Goal: Find specific page/section: Find specific page/section

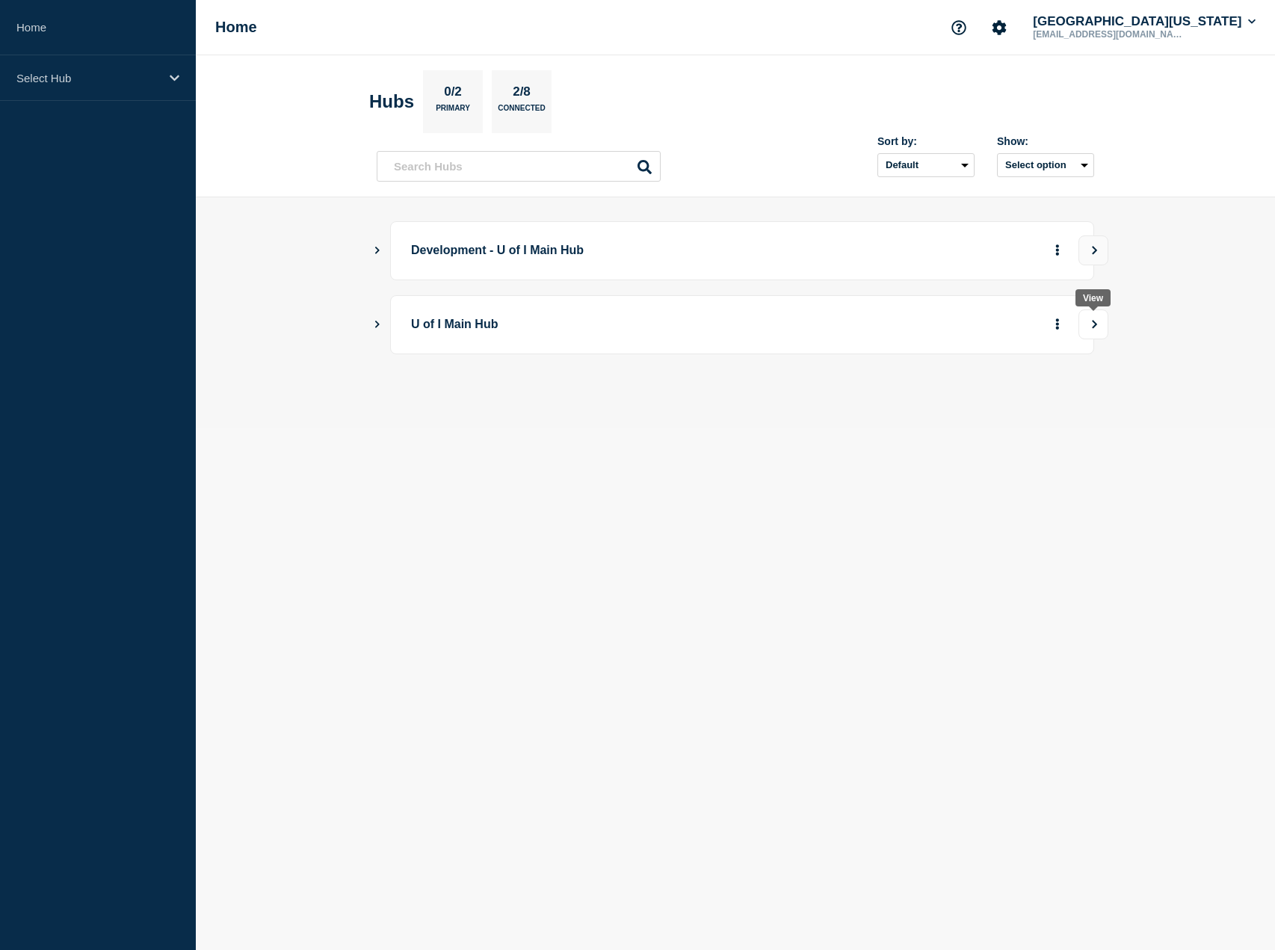
click at [1092, 327] on icon "View" at bounding box center [1095, 324] width 10 height 9
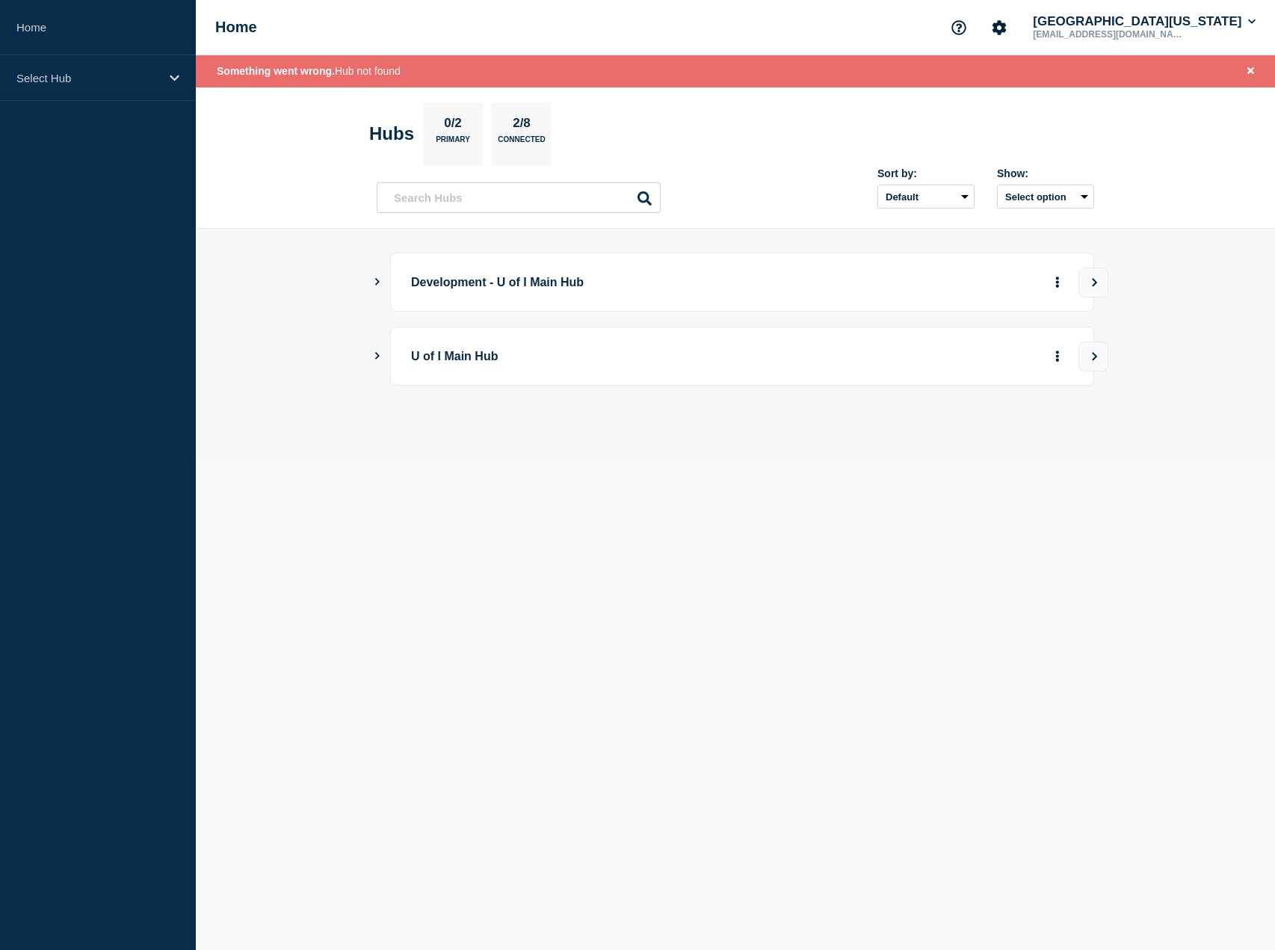
click at [492, 358] on p "U of I Main Hub" at bounding box center [617, 356] width 413 height 28
click at [379, 357] on icon "Show Connected Hubs" at bounding box center [377, 355] width 4 height 7
click at [1007, 27] on icon "Account settings" at bounding box center [999, 27] width 15 height 15
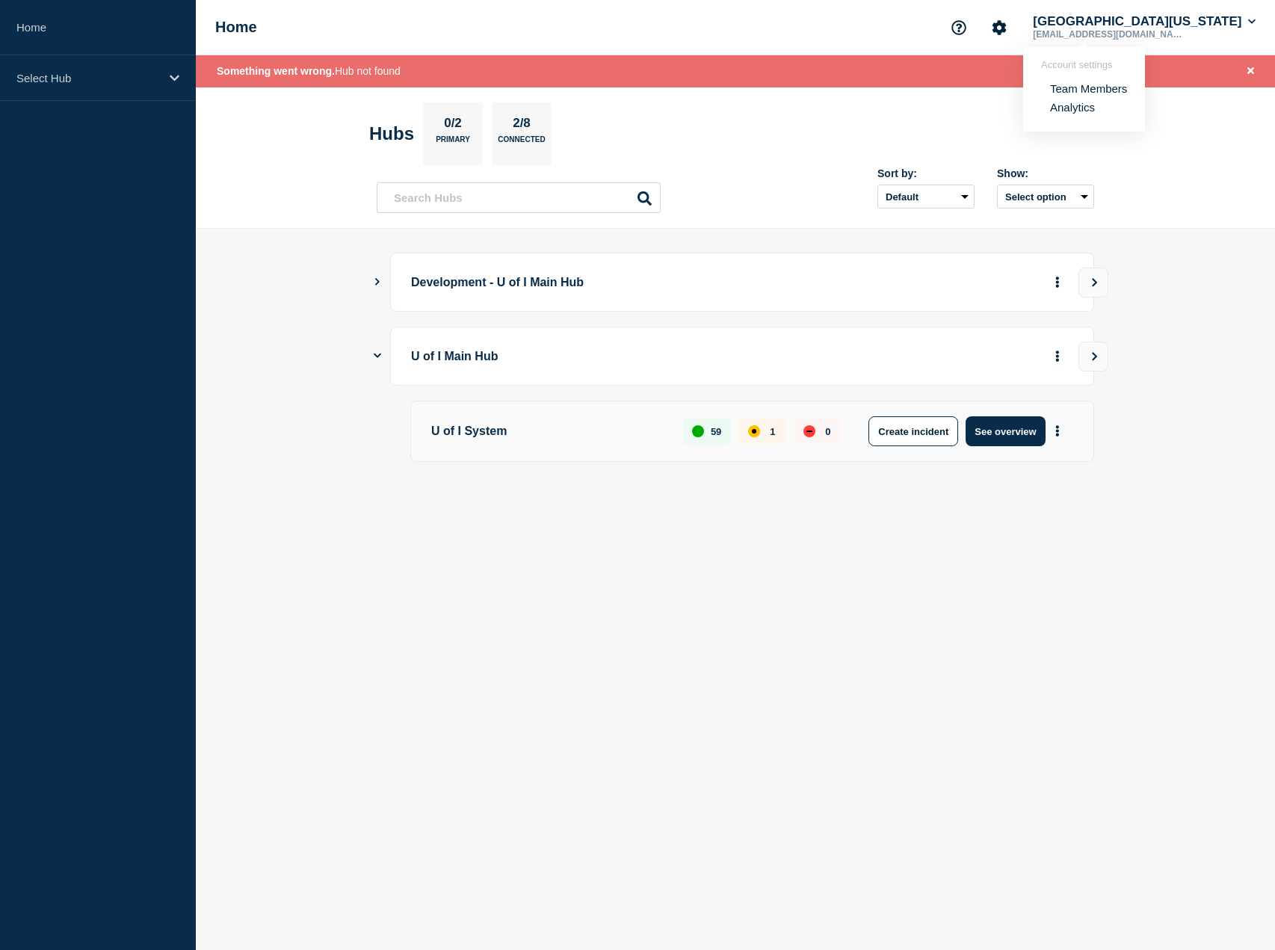
click at [1070, 92] on link "Team Members" at bounding box center [1088, 88] width 77 height 13
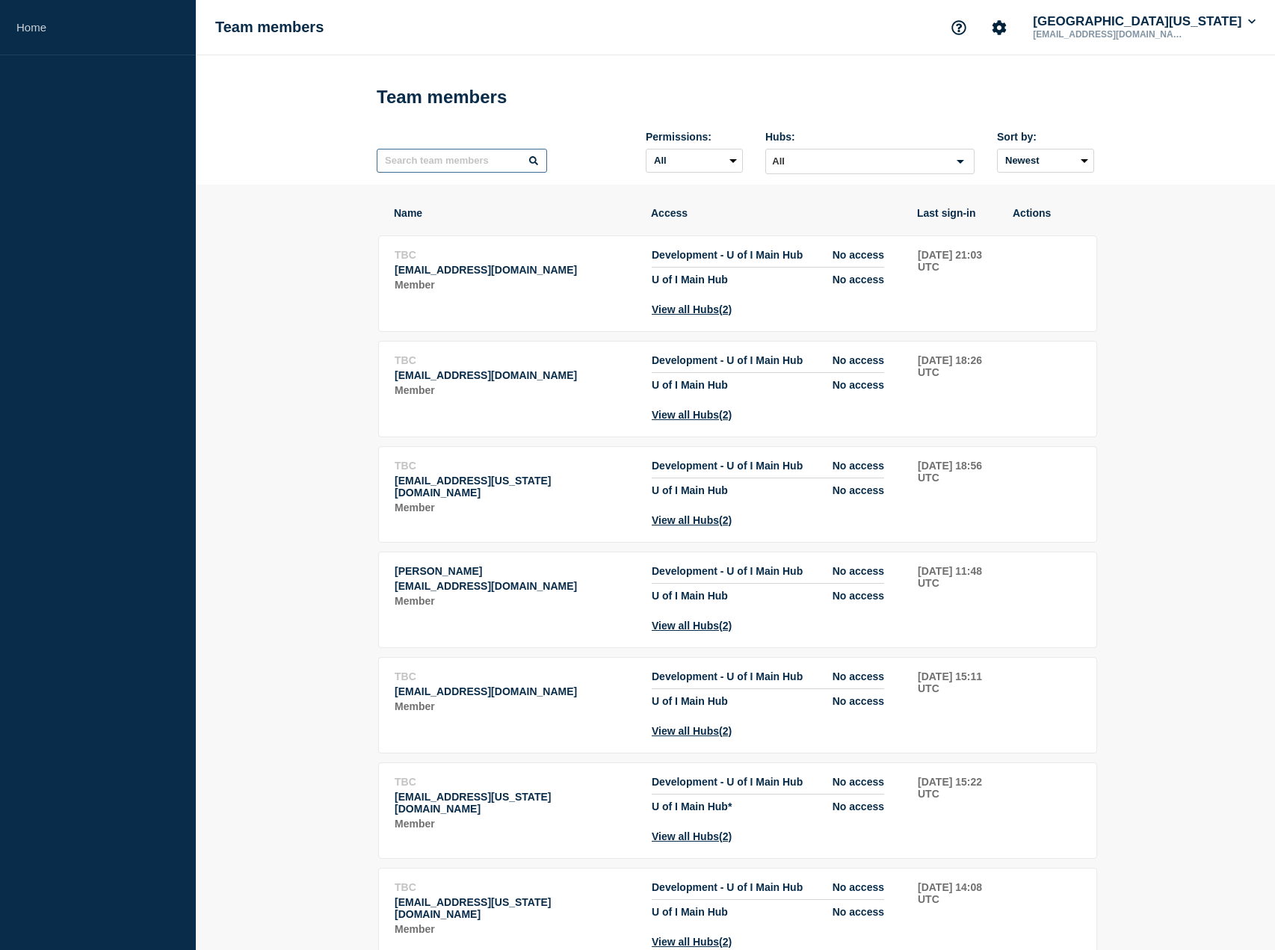
click at [455, 162] on input "text" at bounding box center [462, 161] width 170 height 24
type input "[PERSON_NAME]"
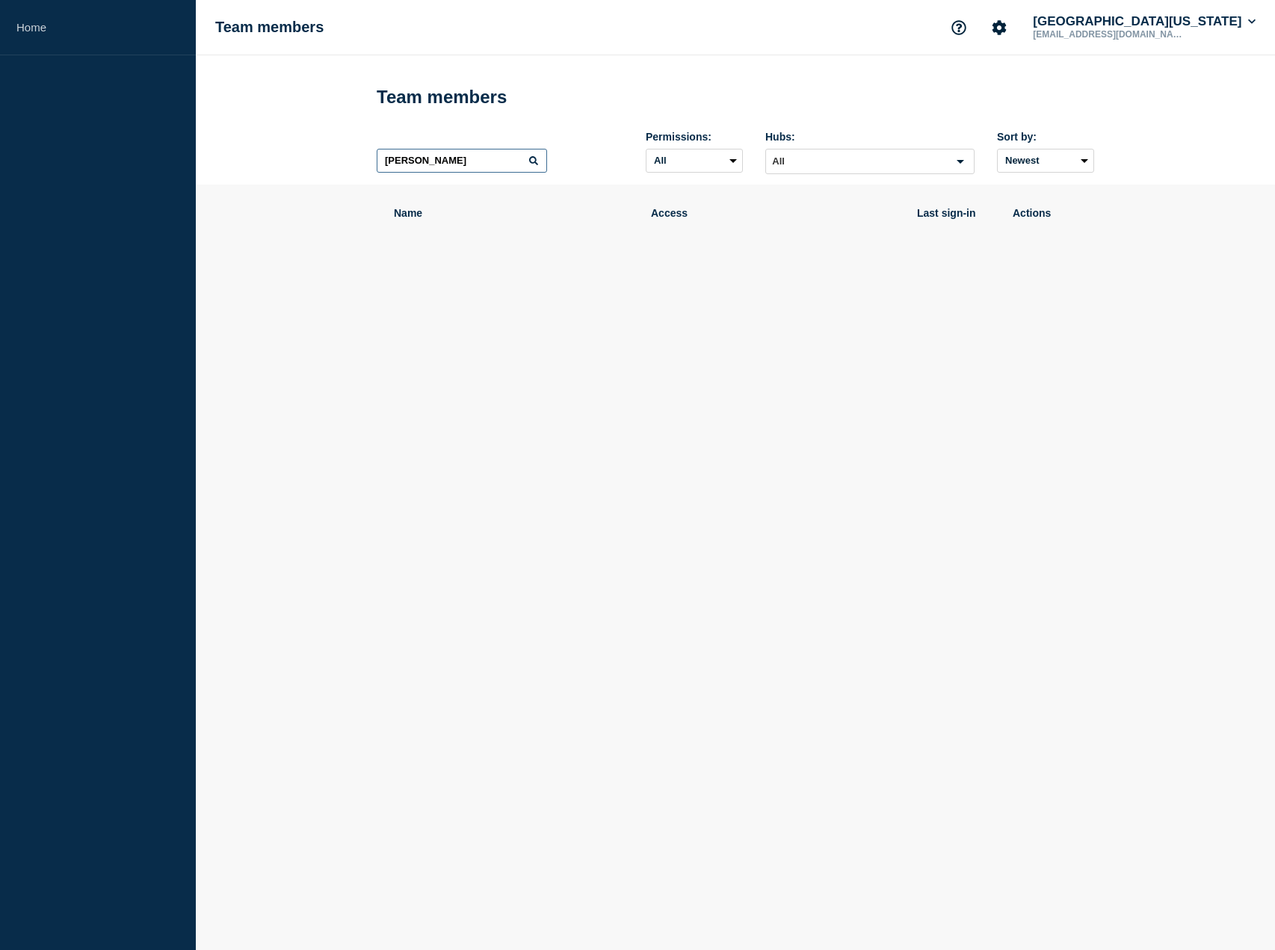
drag, startPoint x: 443, startPoint y: 166, endPoint x: 324, endPoint y: 167, distance: 119.6
click at [377, 167] on input "[PERSON_NAME]" at bounding box center [462, 161] width 170 height 24
type input "a"
type input "k"
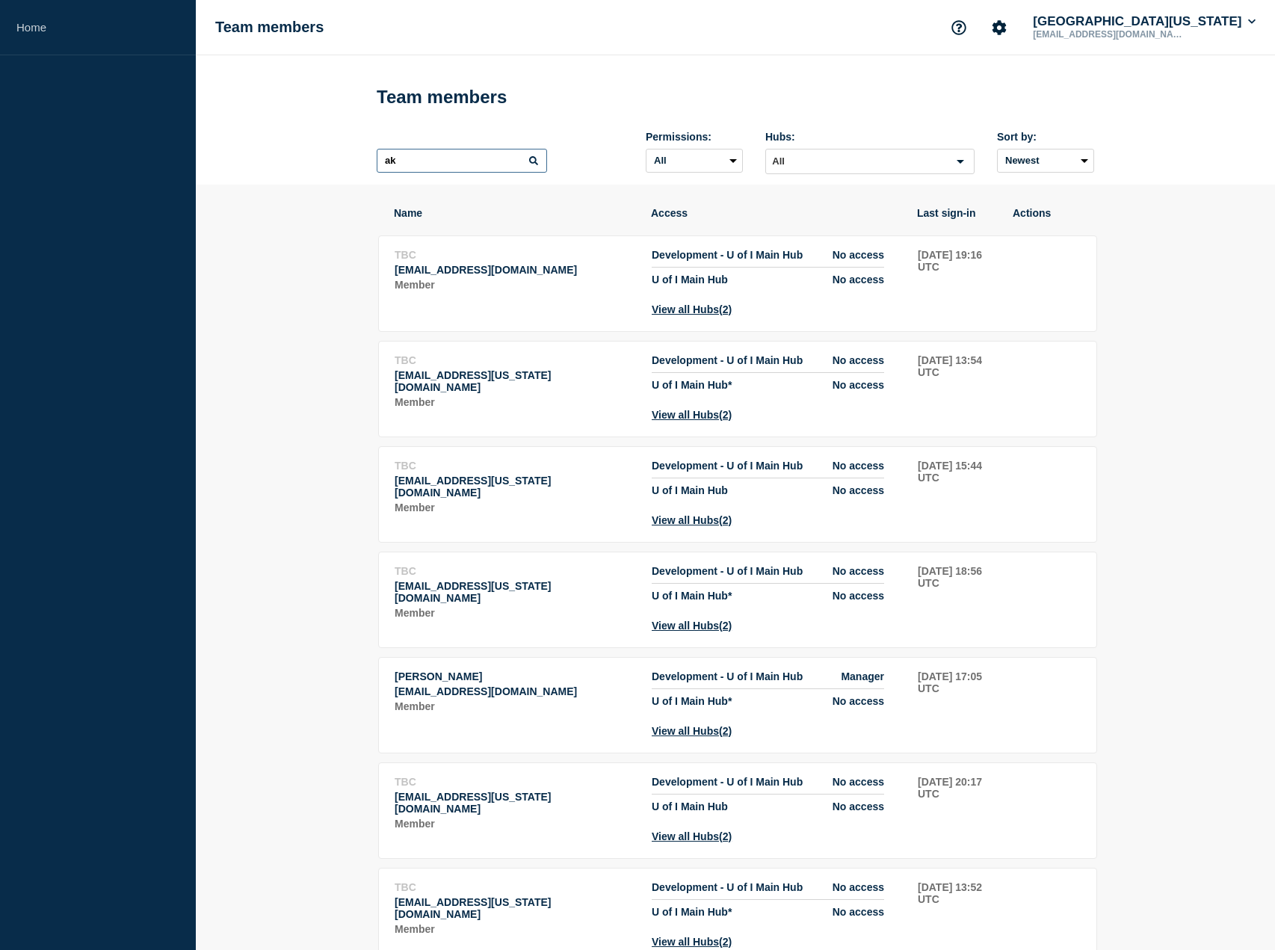
drag, startPoint x: 418, startPoint y: 164, endPoint x: 349, endPoint y: 159, distance: 69.7
click at [377, 162] on input "ak" at bounding box center [462, 161] width 170 height 24
paste input "89"
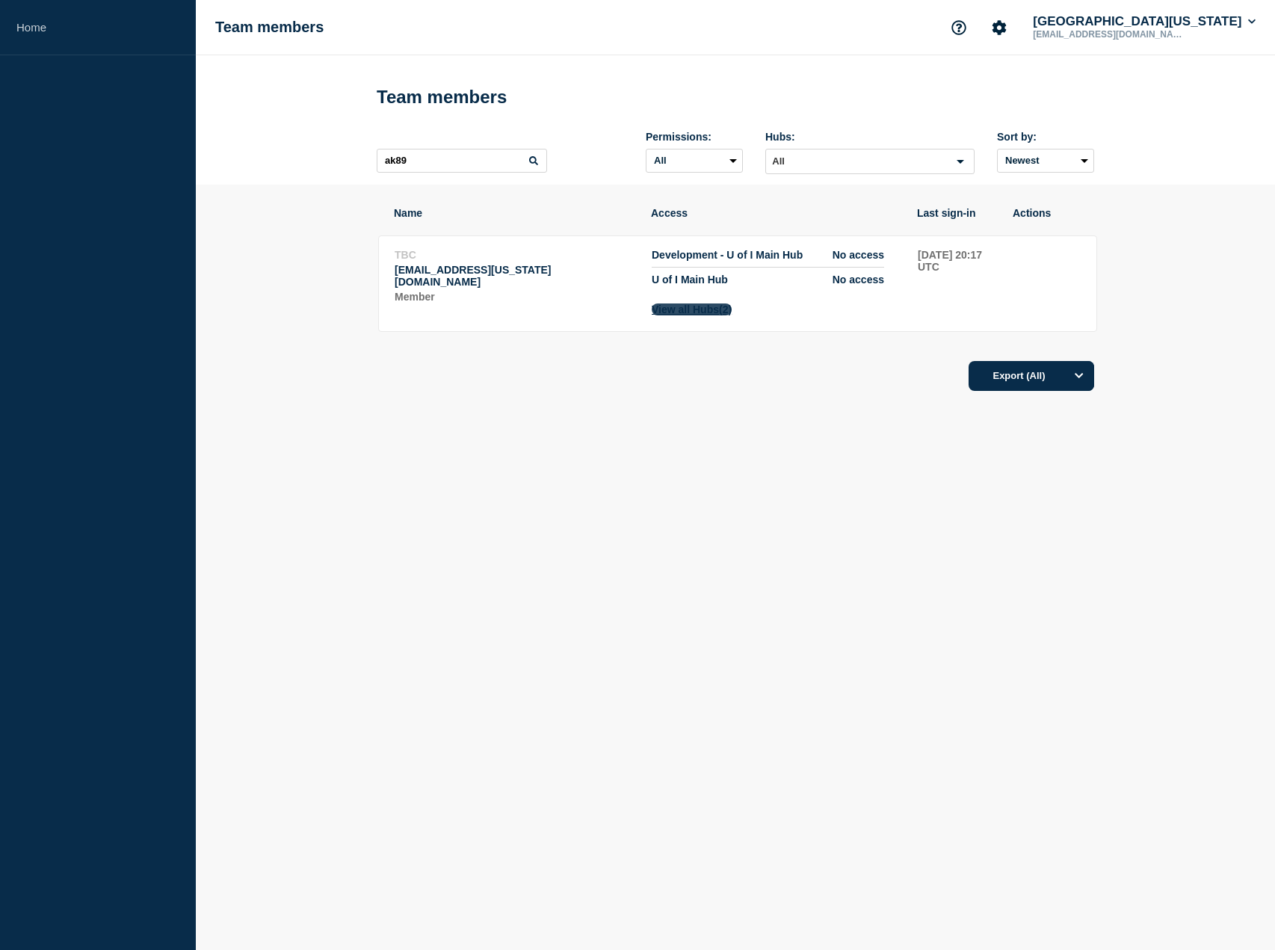
click at [679, 315] on button "View all Hubs (2)" at bounding box center [692, 309] width 80 height 12
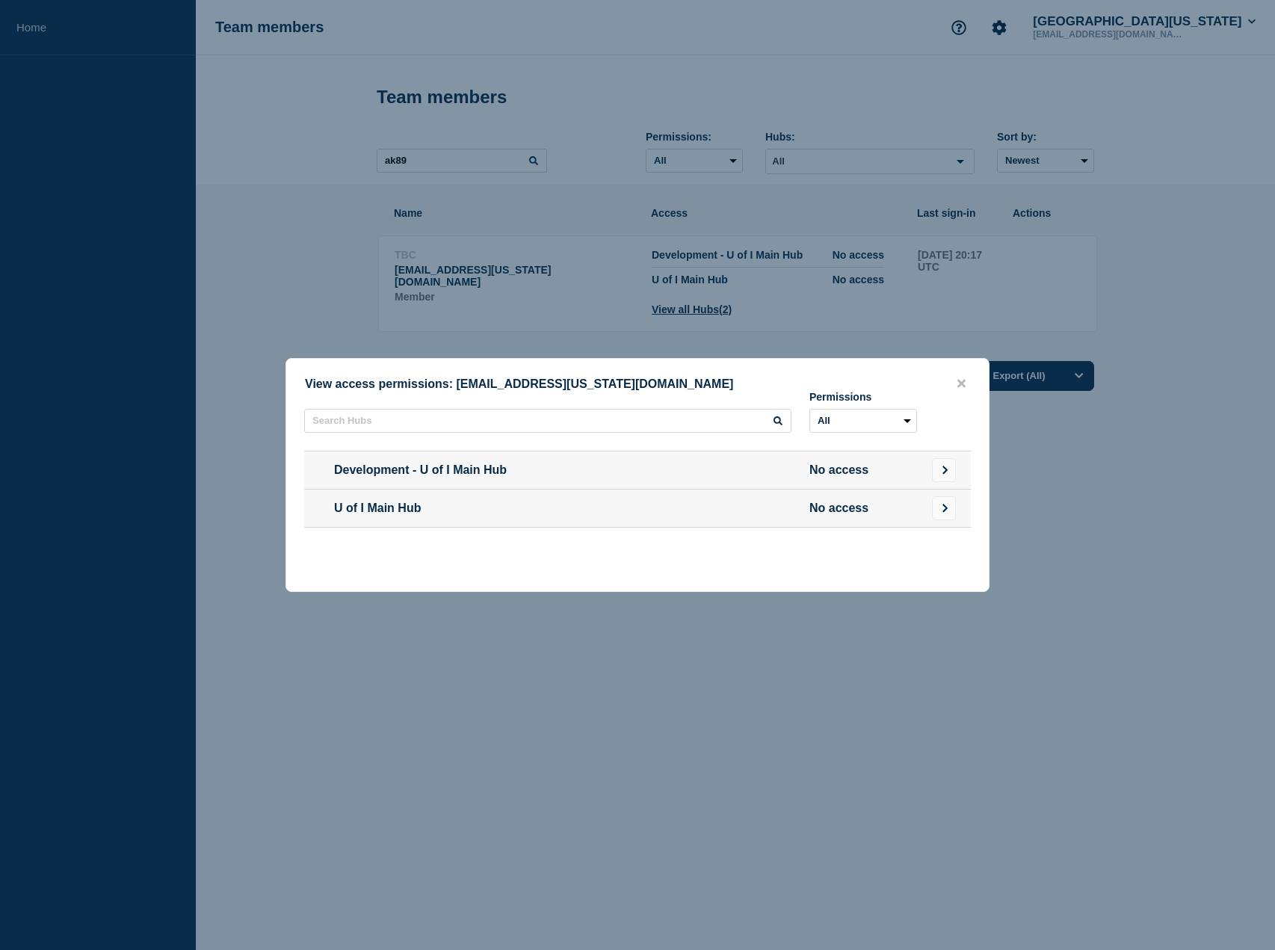
click at [849, 470] on span "No access" at bounding box center [863, 469] width 108 height 13
click at [852, 515] on span "No access" at bounding box center [863, 507] width 108 height 13
click at [948, 513] on icon "Go to Connected Hubs" at bounding box center [945, 508] width 10 height 9
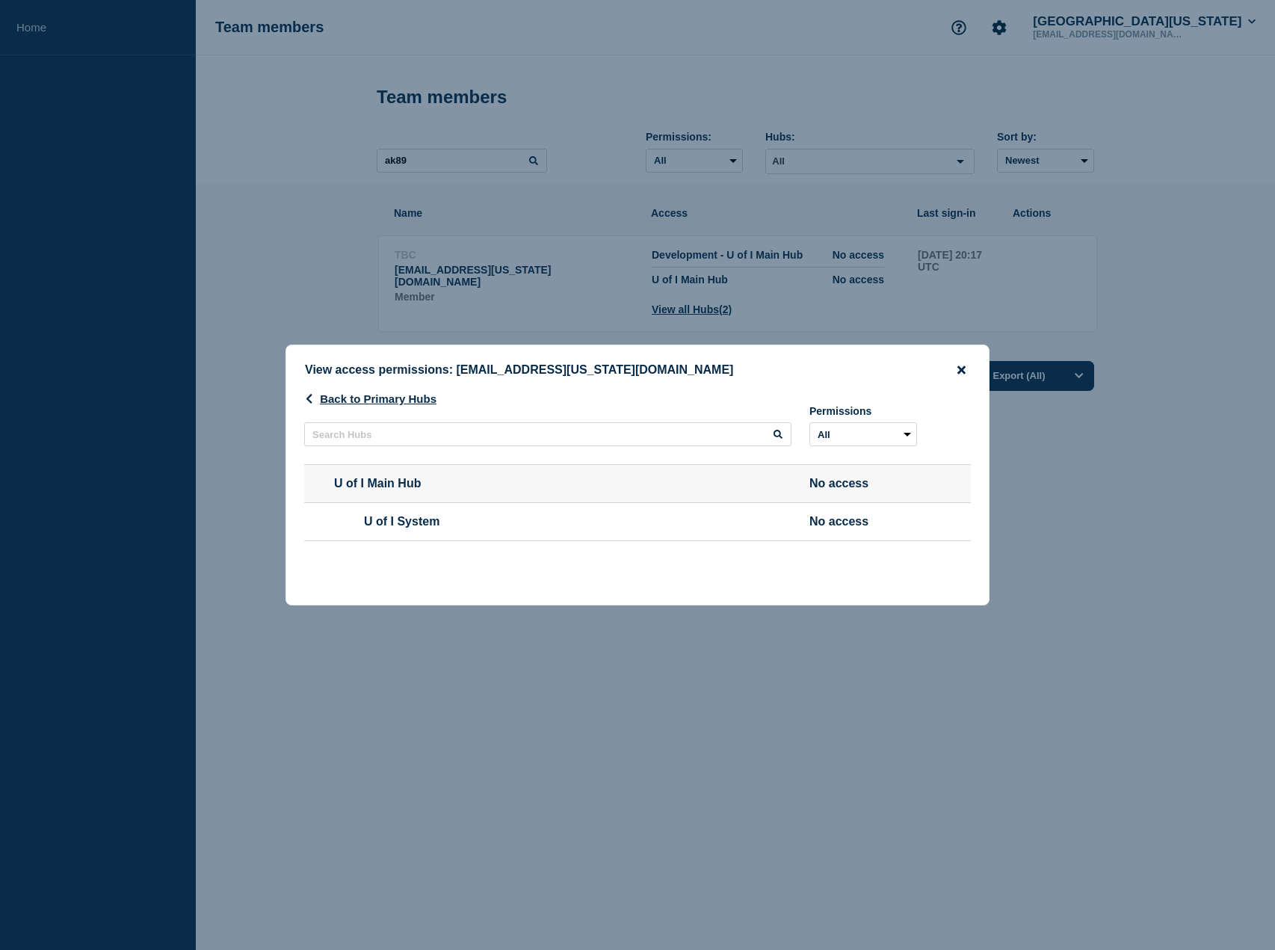
click at [960, 365] on icon "close button" at bounding box center [961, 369] width 8 height 8
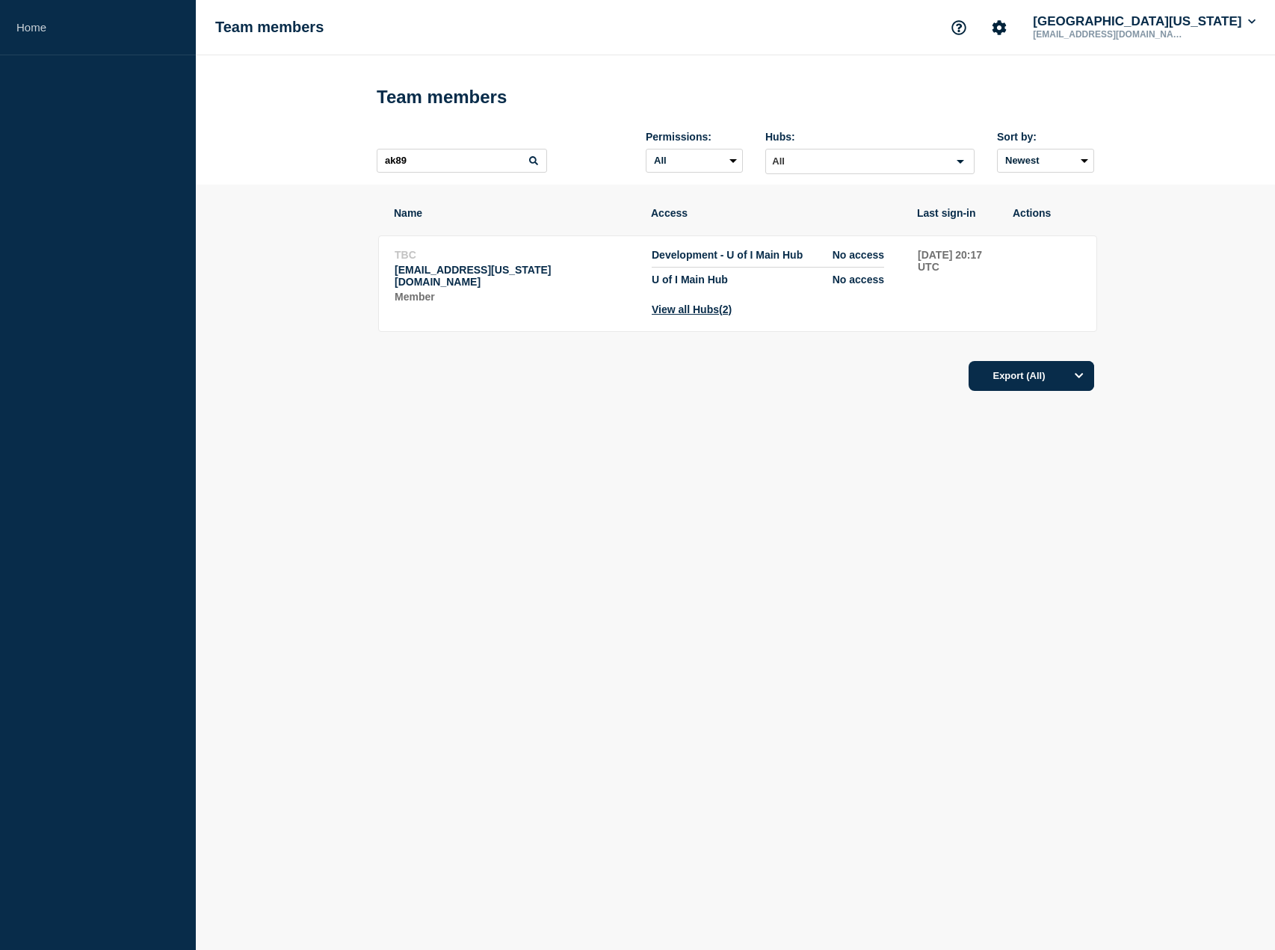
click at [780, 475] on div "Name Access Last sign-in Actions TBC [EMAIL_ADDRESS][US_STATE][DOMAIN_NAME] Mem…" at bounding box center [735, 341] width 717 height 312
drag, startPoint x: 440, startPoint y: 163, endPoint x: 332, endPoint y: 168, distance: 108.5
click at [377, 168] on input "ak89" at bounding box center [462, 161] width 170 height 24
click at [720, 315] on button "View all Hubs (2)" at bounding box center [692, 309] width 80 height 12
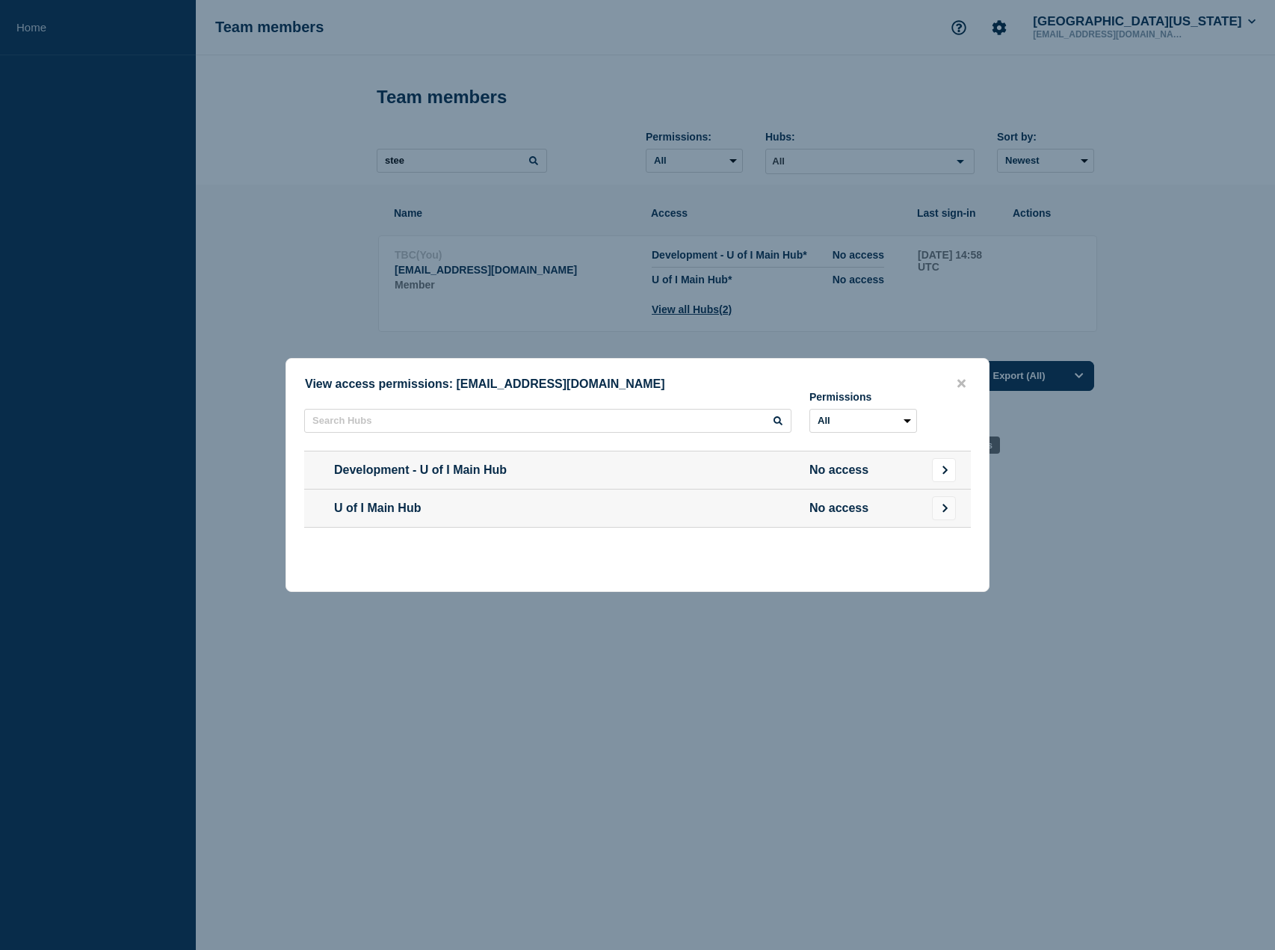
click at [948, 474] on icon "Go to Connected Hubs" at bounding box center [945, 470] width 10 height 9
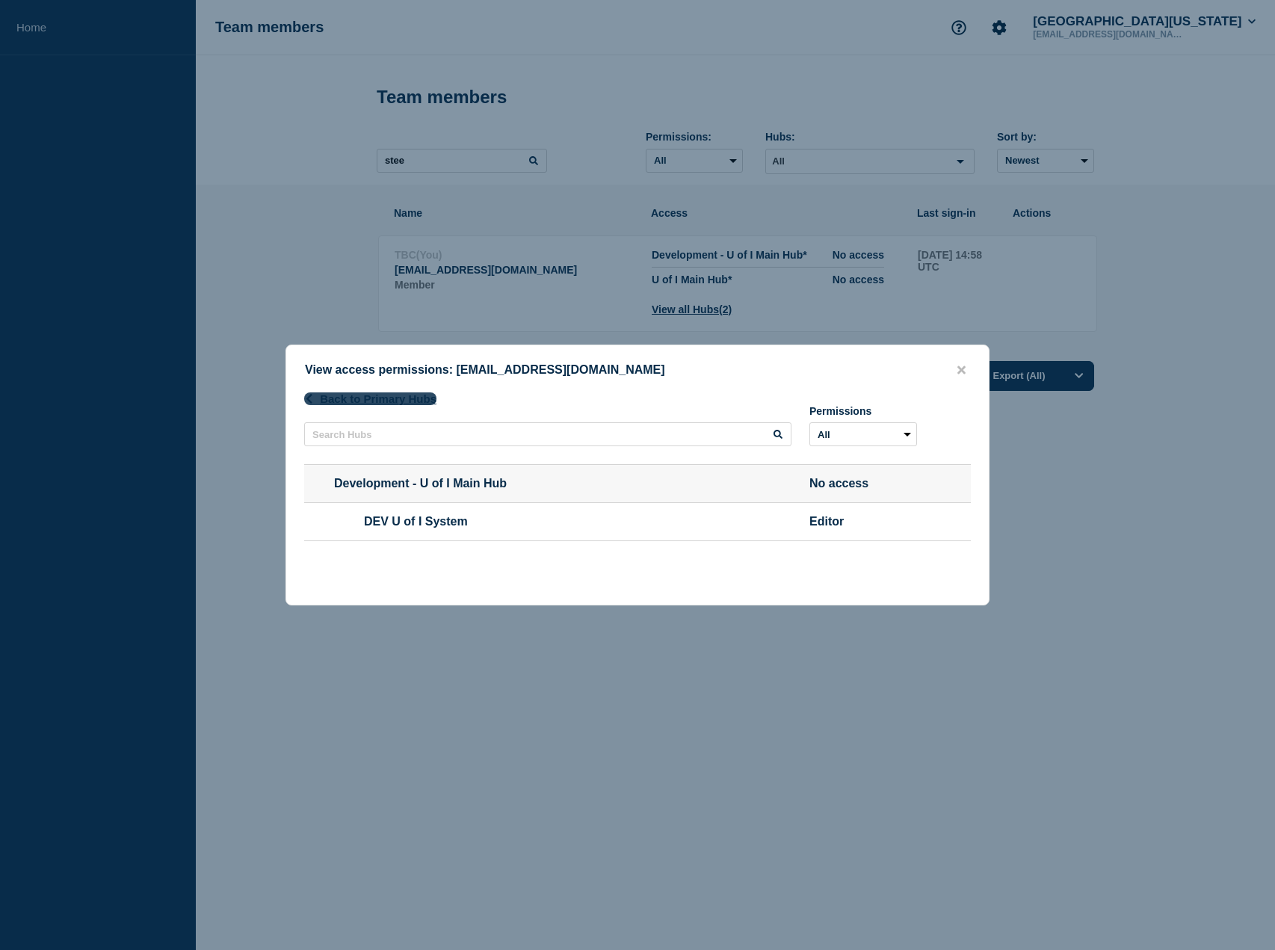
click at [335, 398] on button "Back to Primary Hubs" at bounding box center [370, 398] width 132 height 13
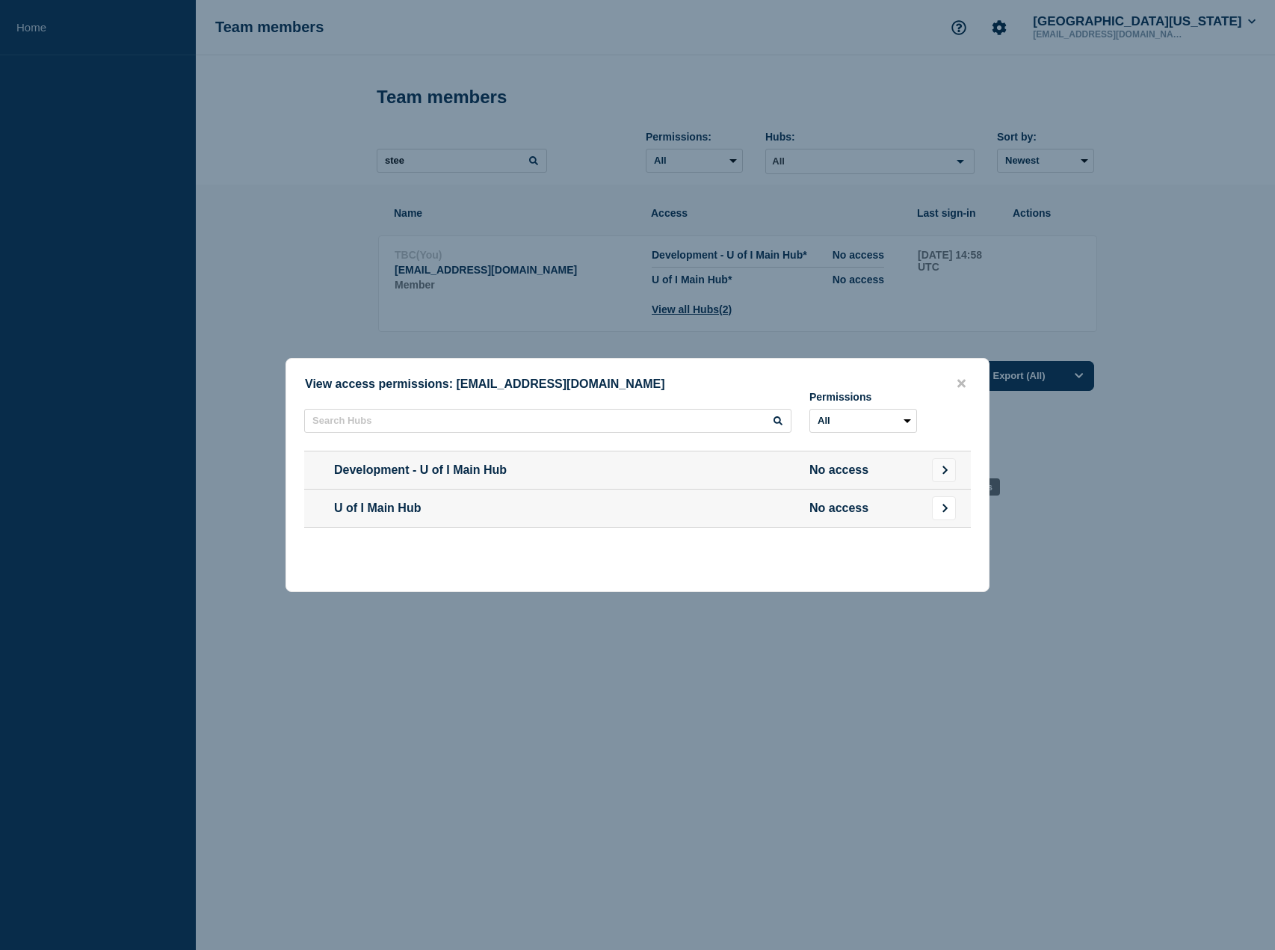
click at [945, 511] on icon "Go to Connected Hubs" at bounding box center [945, 508] width 5 height 8
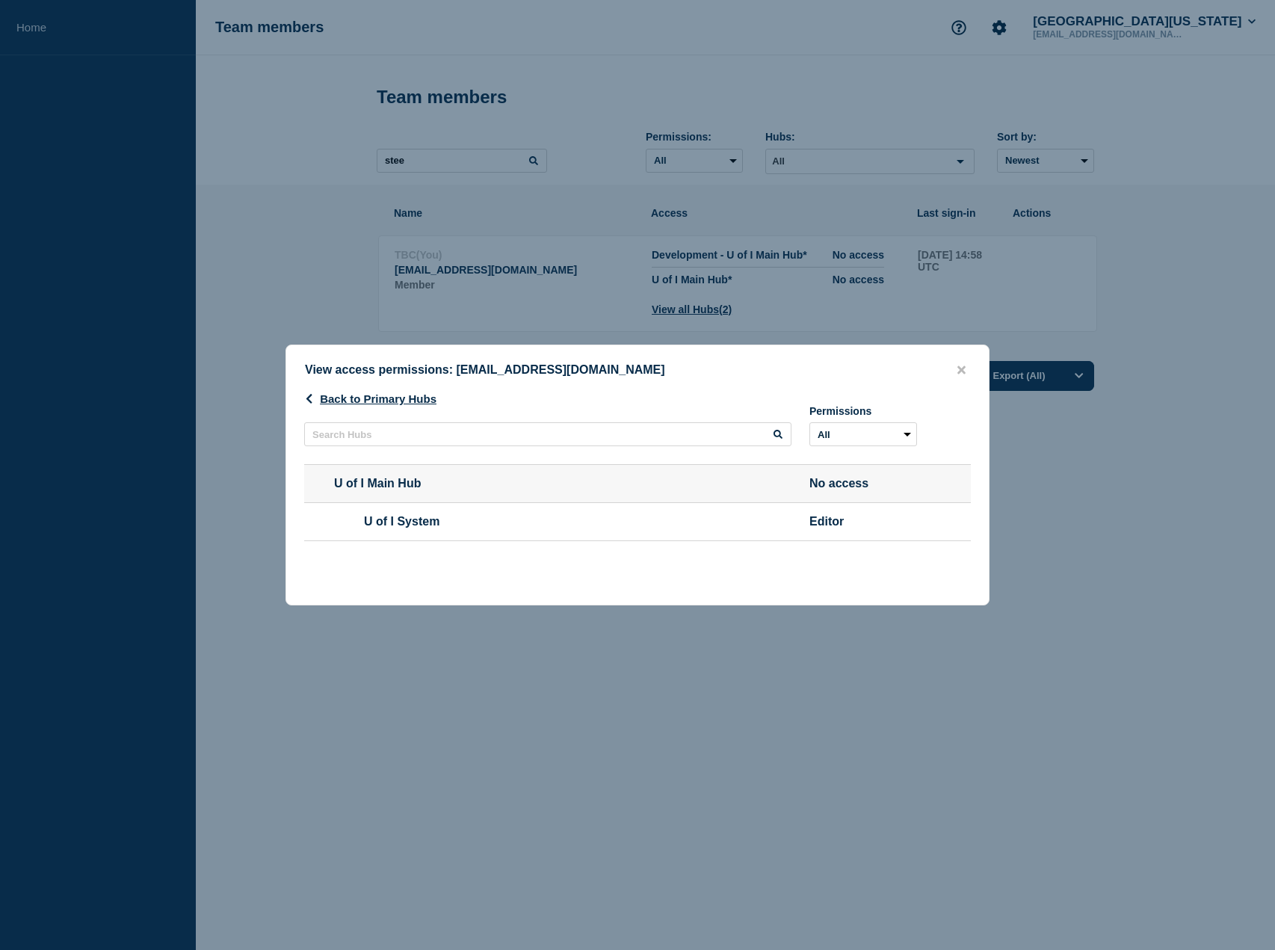
drag, startPoint x: 964, startPoint y: 368, endPoint x: 711, endPoint y: 269, distance: 271.2
click at [964, 366] on icon "close button" at bounding box center [961, 370] width 8 height 12
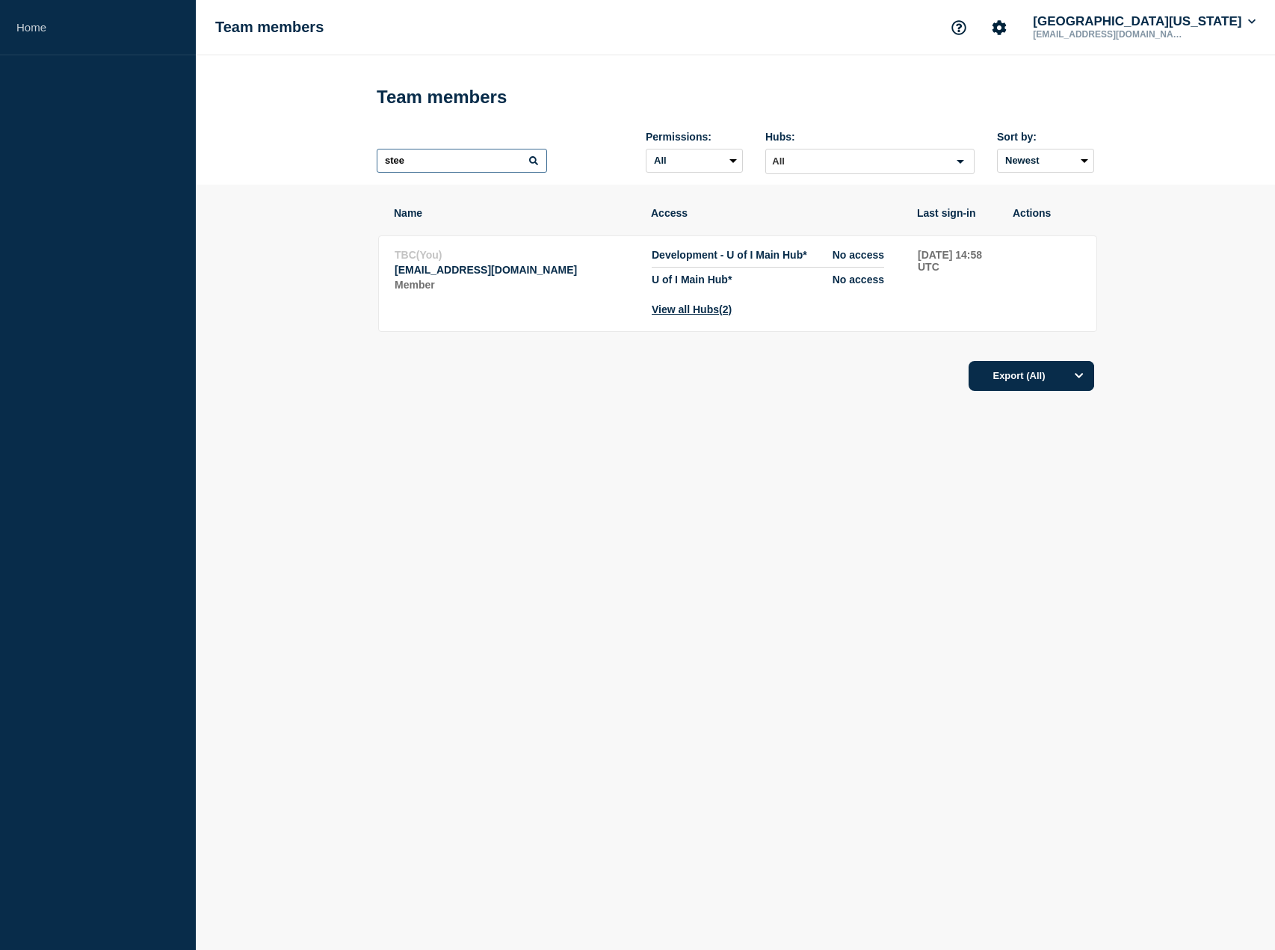
drag, startPoint x: 465, startPoint y: 163, endPoint x: 227, endPoint y: 168, distance: 237.7
click at [377, 168] on input "stee" at bounding box center [462, 161] width 170 height 24
paste input "ak89"
type input "ak89"
click at [711, 315] on button "View all Hubs (2)" at bounding box center [692, 309] width 80 height 12
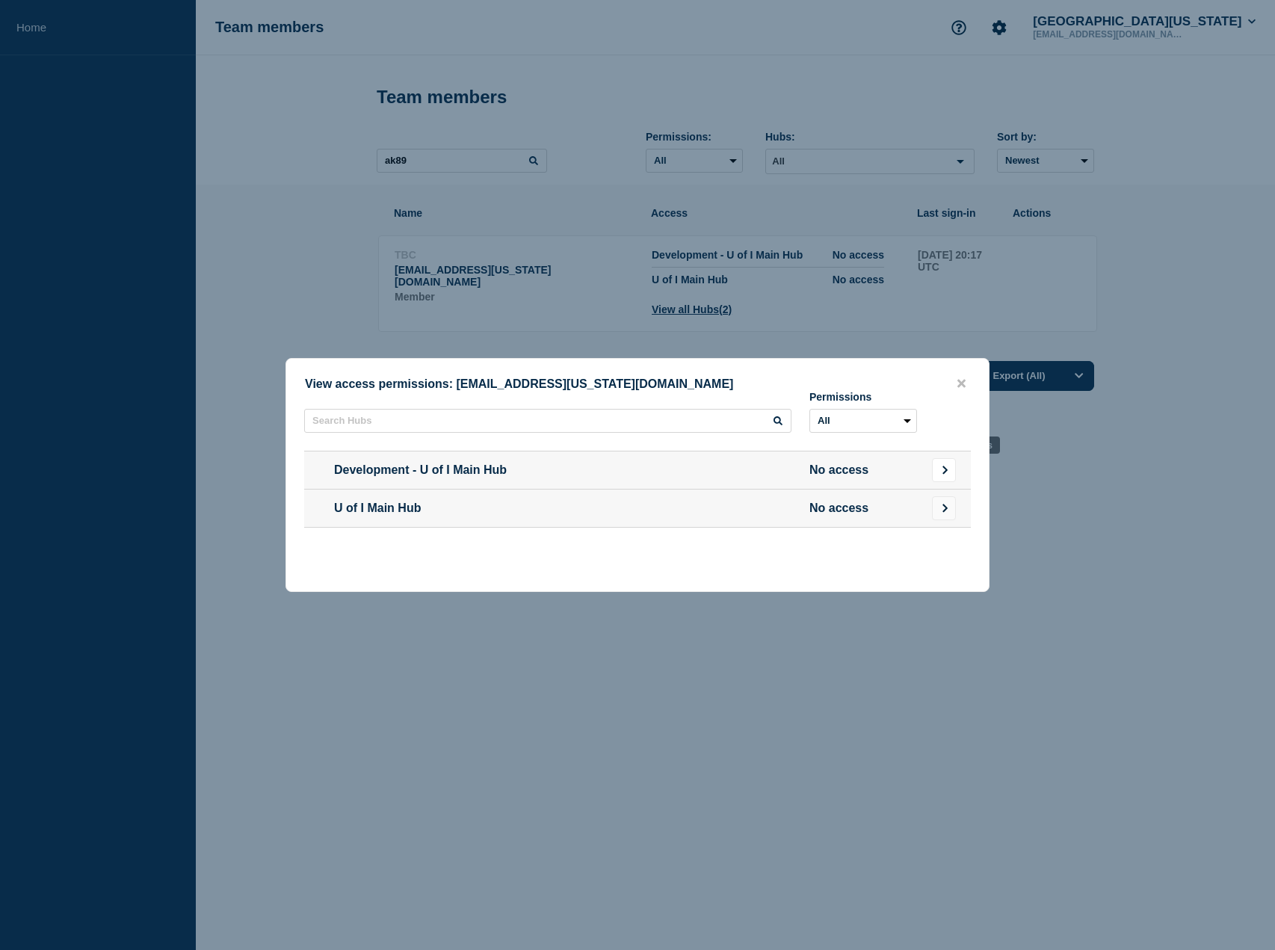
click at [955, 472] on button "Go to Connected Hubs" at bounding box center [944, 470] width 24 height 24
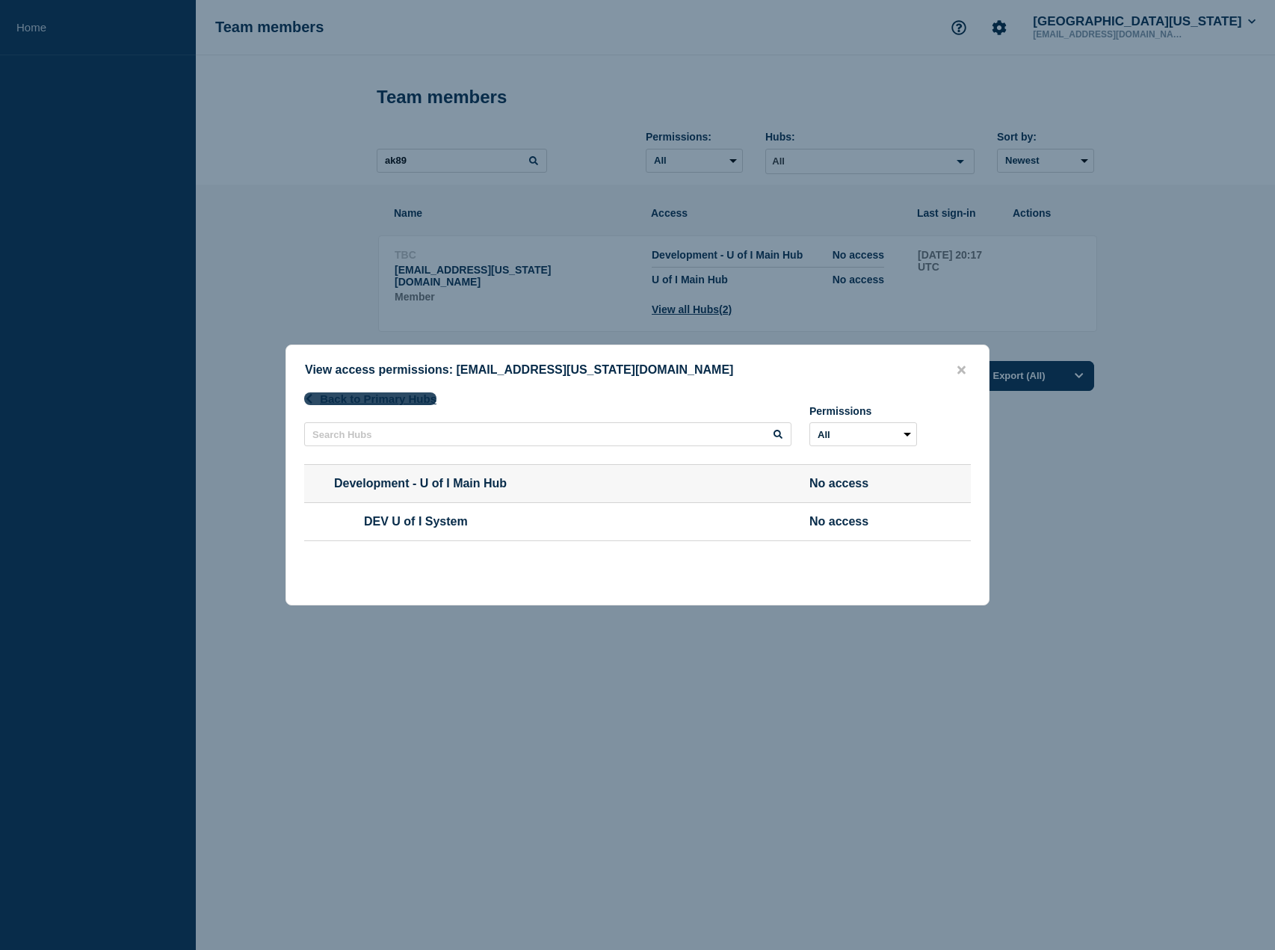
click at [401, 400] on button "Back to Primary Hubs" at bounding box center [370, 398] width 132 height 13
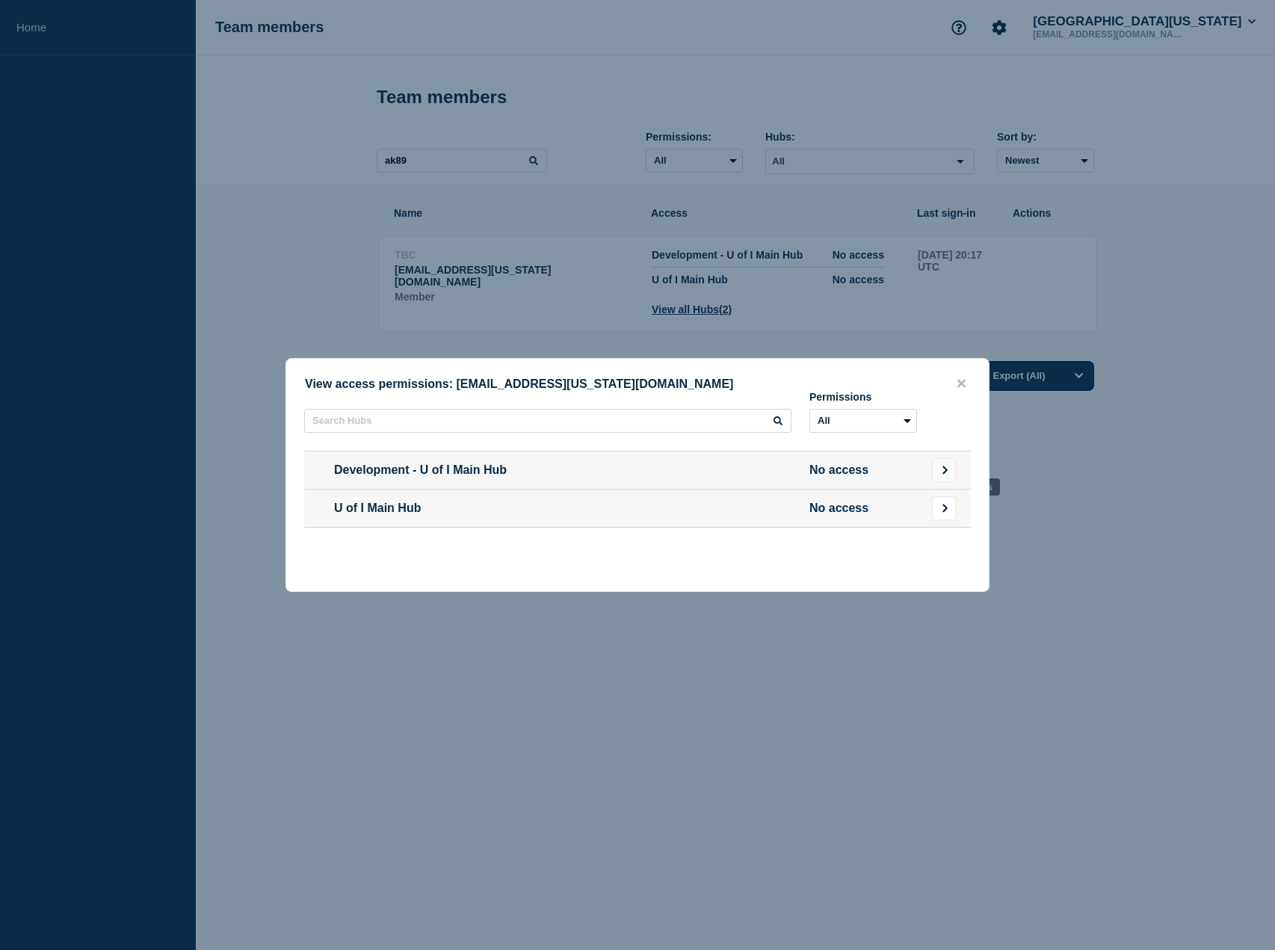
click at [943, 508] on icon "Go to Connected Hubs" at bounding box center [945, 508] width 5 height 8
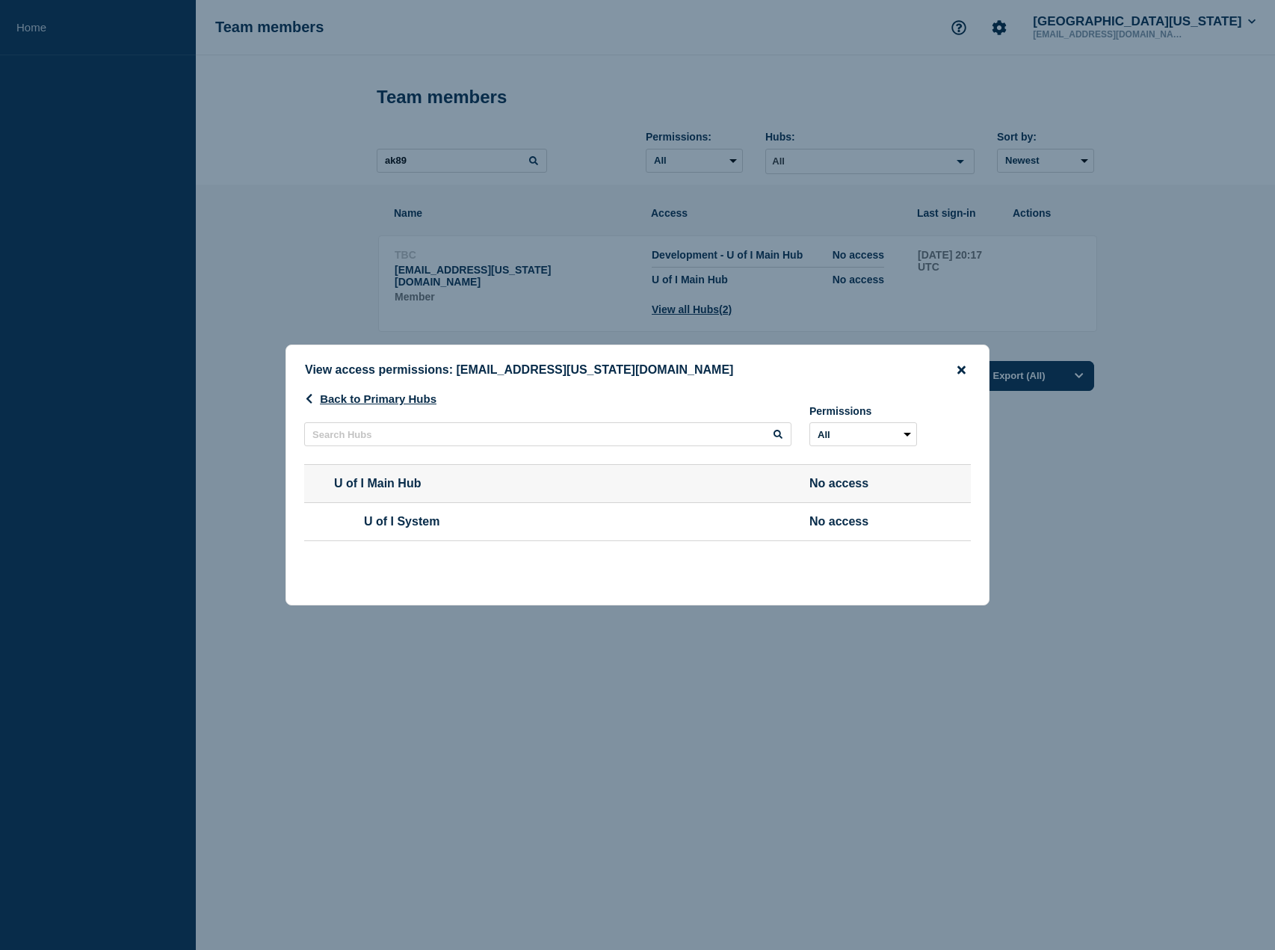
click at [962, 367] on icon "close button" at bounding box center [961, 369] width 8 height 8
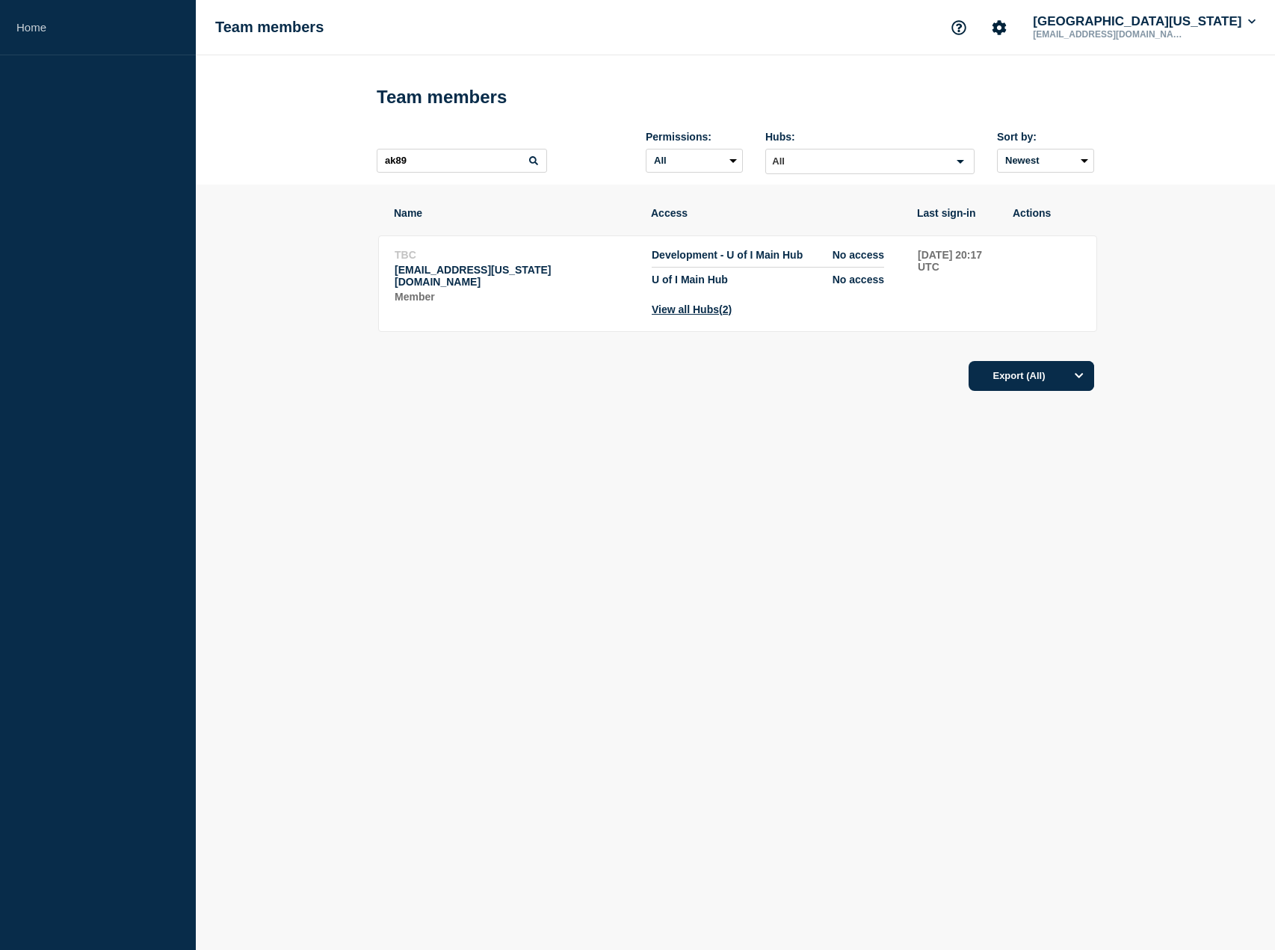
click at [770, 555] on body "Home Team members [GEOGRAPHIC_DATA][US_STATE] [PERSON_NAME][EMAIL_ADDRESS][DOMA…" at bounding box center [637, 475] width 1275 height 950
click at [547, 200] on table "Name Access Last sign-in Actions TBC [EMAIL_ADDRESS][US_STATE][DOMAIN_NAME] Mem…" at bounding box center [738, 267] width 722 height 165
